Goal: Browse casually: Explore the website without a specific task or goal

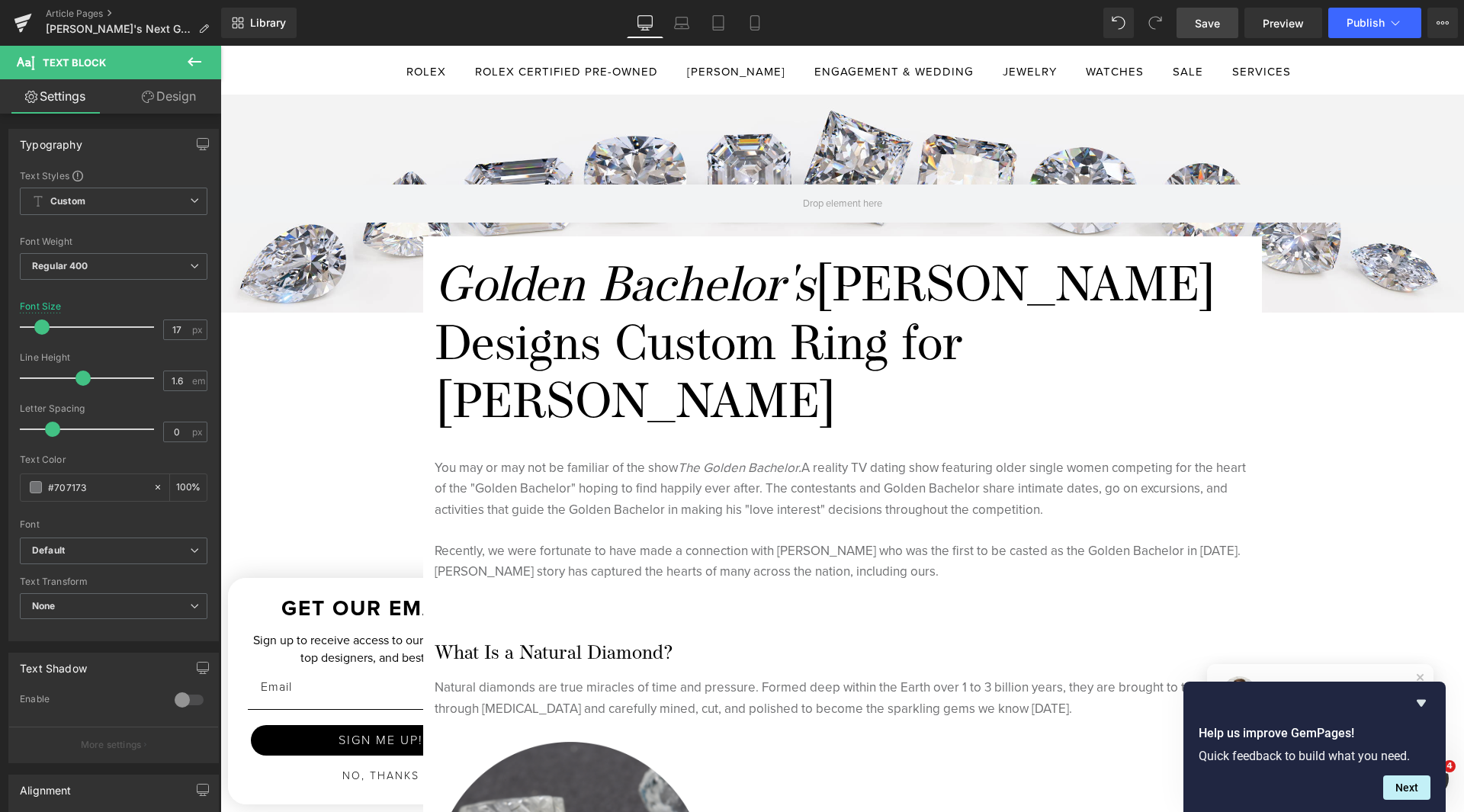
click at [1196, 22] on span "Save" at bounding box center [1208, 23] width 26 height 16
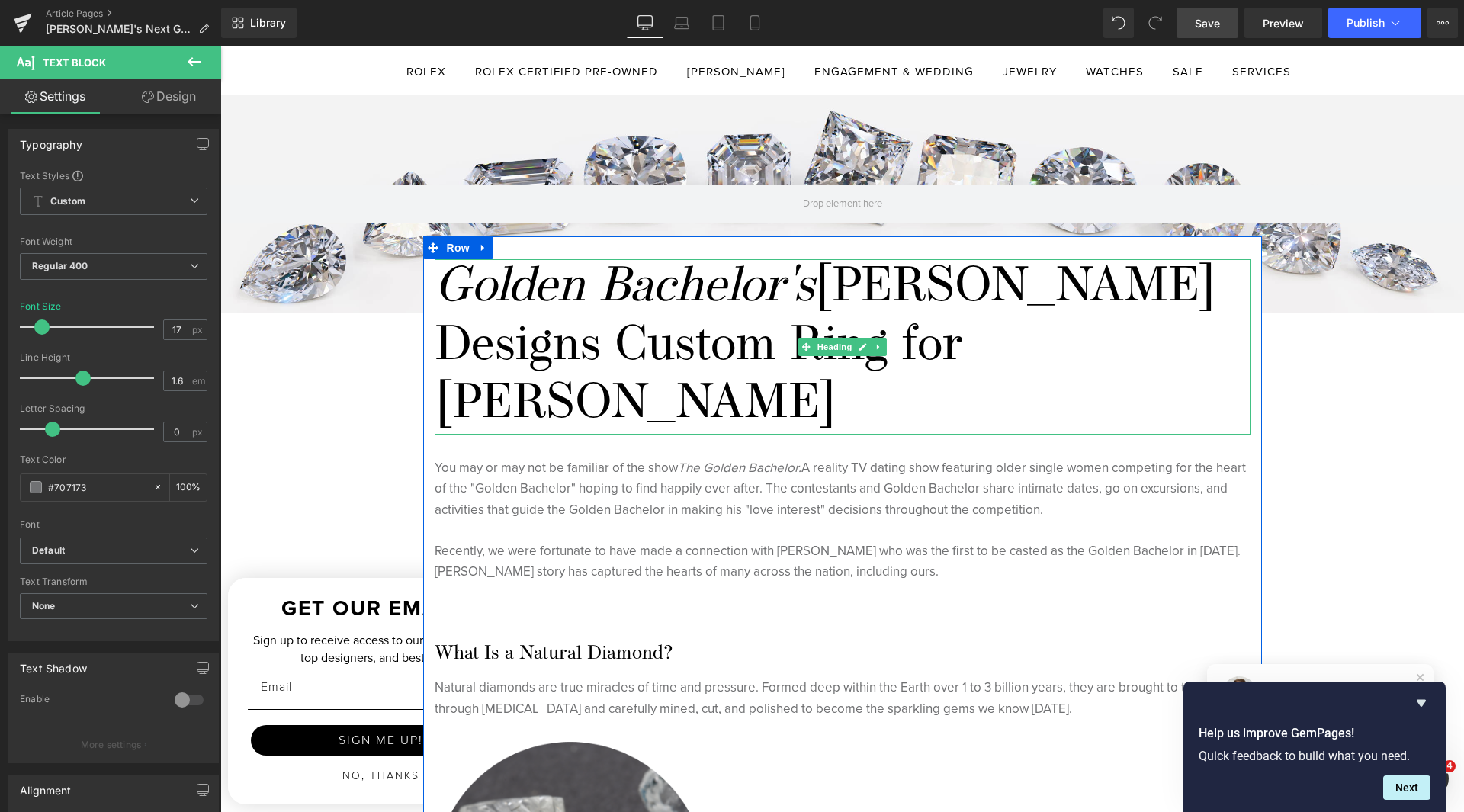
drag, startPoint x: 602, startPoint y: 343, endPoint x: 438, endPoint y: 337, distance: 164.1
click at [435, 337] on h1 "Golden Bachelor's [PERSON_NAME] Designs Custom Ring for [PERSON_NAME]" at bounding box center [842, 347] width 816 height 176
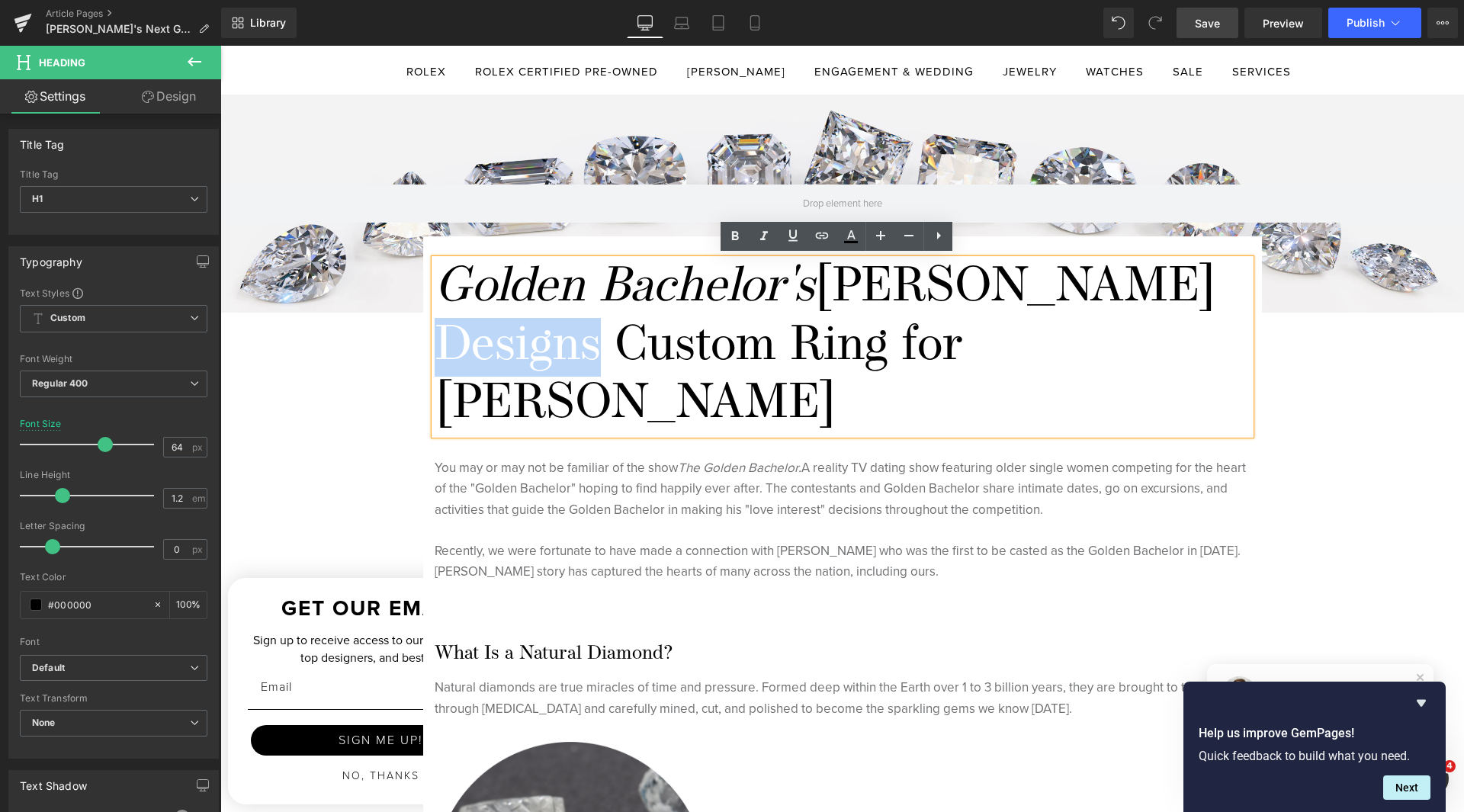
click at [552, 341] on h1 "Golden Bachelor's [PERSON_NAME] Designs Custom Ring for [PERSON_NAME]" at bounding box center [842, 347] width 816 height 176
click at [837, 287] on h1 "Golden Bachelor's [PERSON_NAME] Designs Custom Ring for [PERSON_NAME]" at bounding box center [842, 347] width 816 height 176
click at [967, 346] on h1 "Golden Bachelor's [PERSON_NAME] Designs Custom Ring for [PERSON_NAME]" at bounding box center [842, 347] width 816 height 176
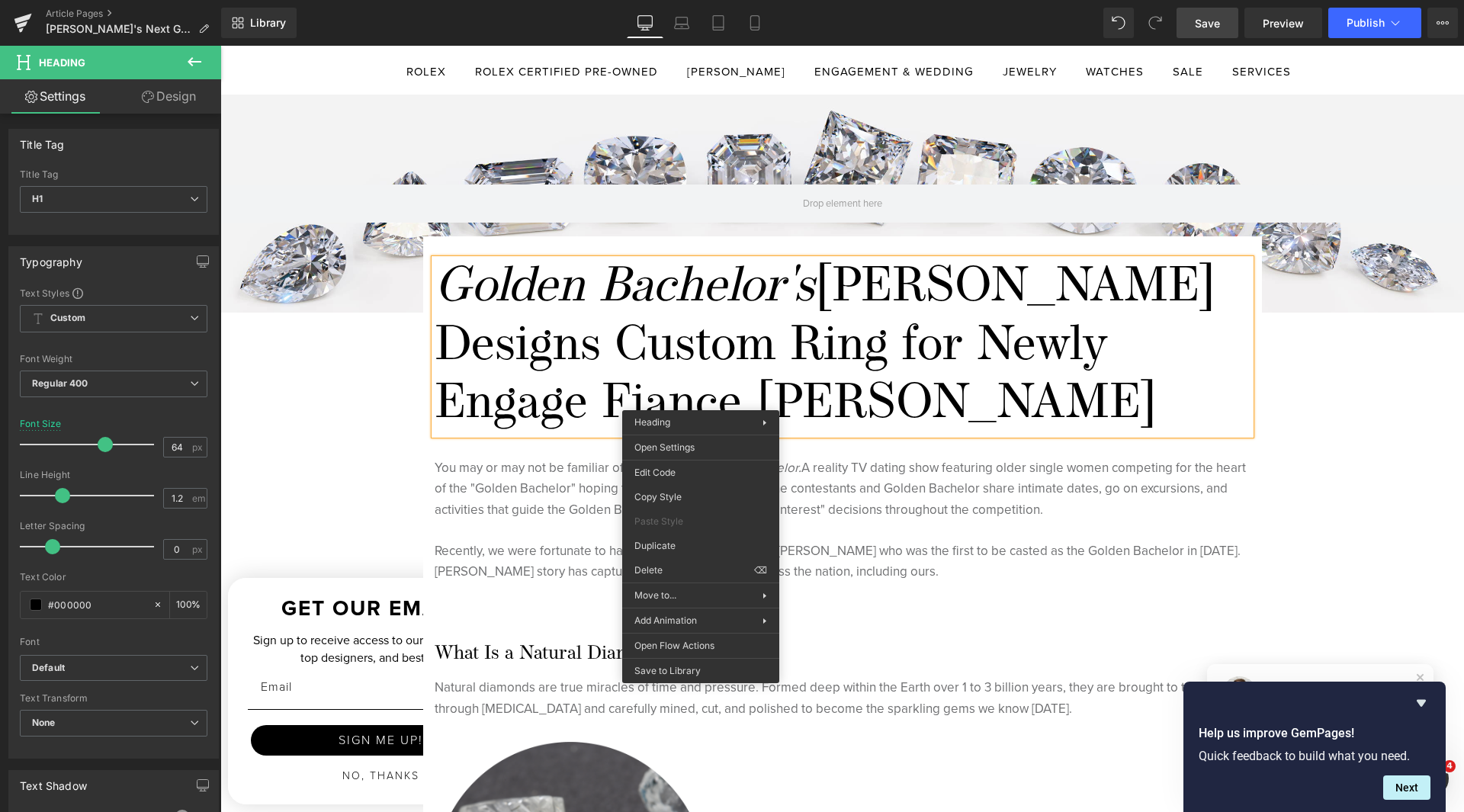
click at [671, 408] on h1 "Golden Bachelor's [PERSON_NAME] Designs Custom Ring for Newly Engage Fiance [PE…" at bounding box center [842, 347] width 816 height 176
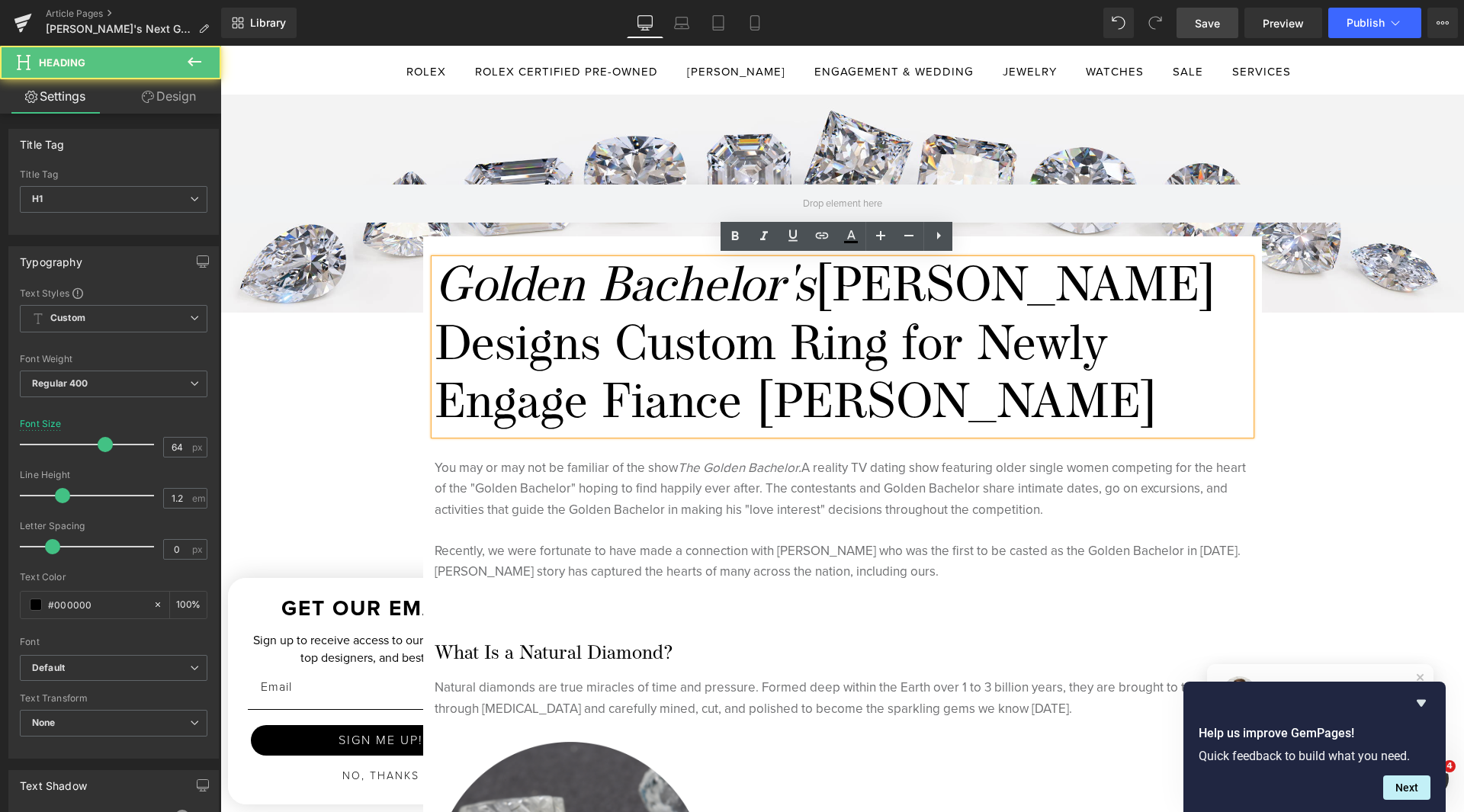
click at [660, 400] on h1 "Golden Bachelor's [PERSON_NAME] Designs Custom Ring for Newly Engage Fiance [PE…" at bounding box center [842, 347] width 816 height 176
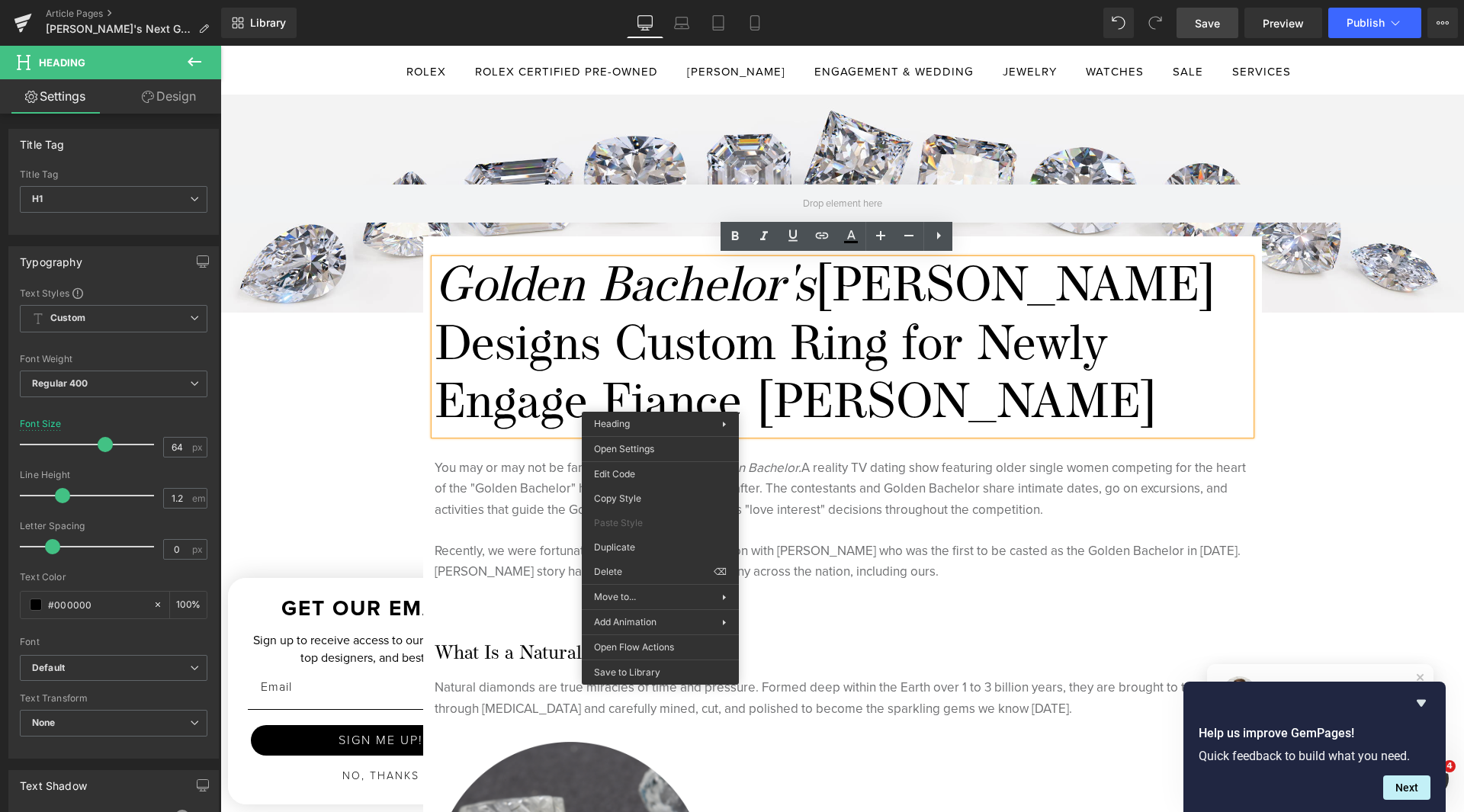
click at [730, 388] on h1 "Golden Bachelor's [PERSON_NAME] Designs Custom Ring for Newly Engage Fiance [PE…" at bounding box center [842, 347] width 816 height 176
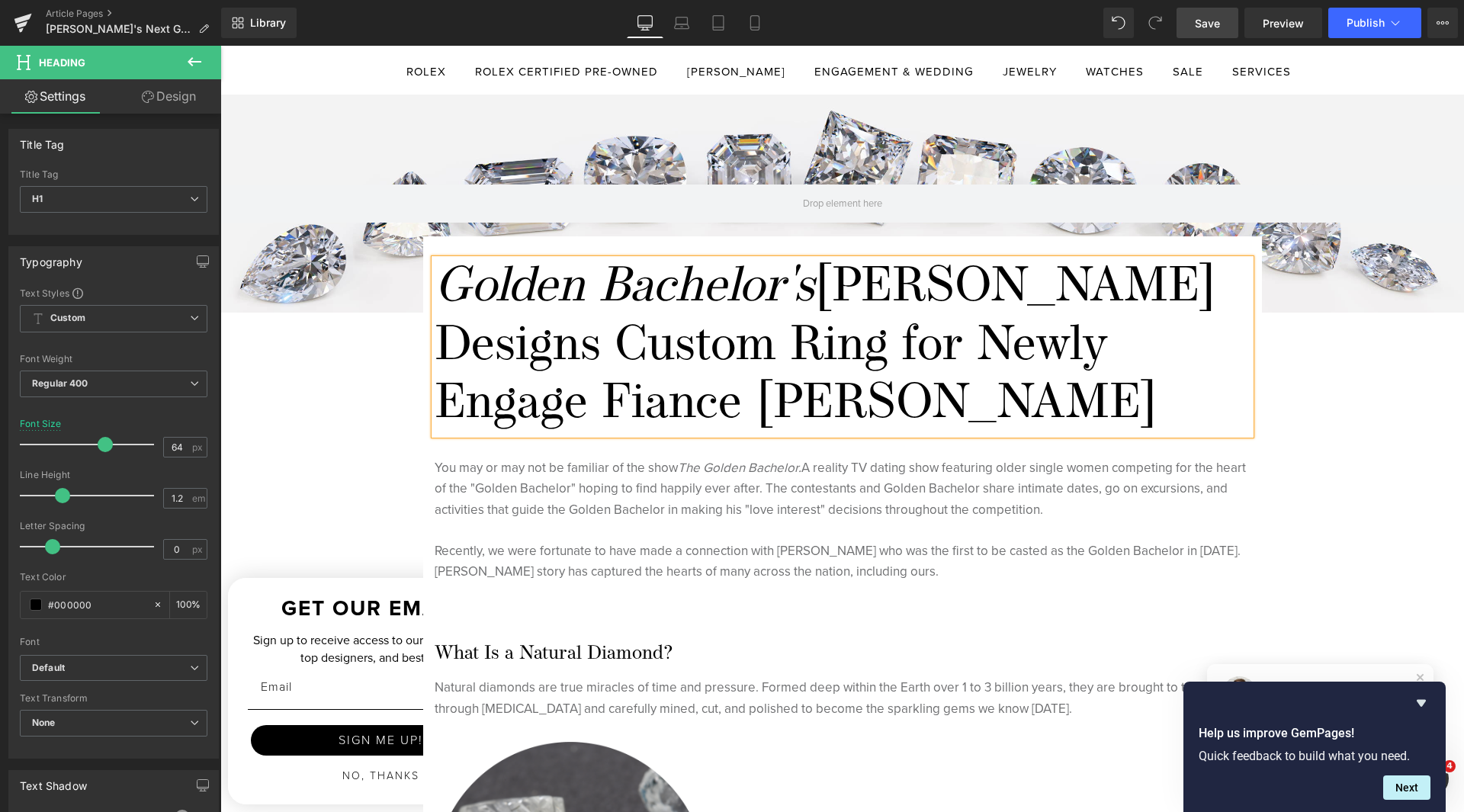
click at [1207, 22] on span "Save" at bounding box center [1208, 23] width 26 height 16
